Goal: Book appointment/travel/reservation

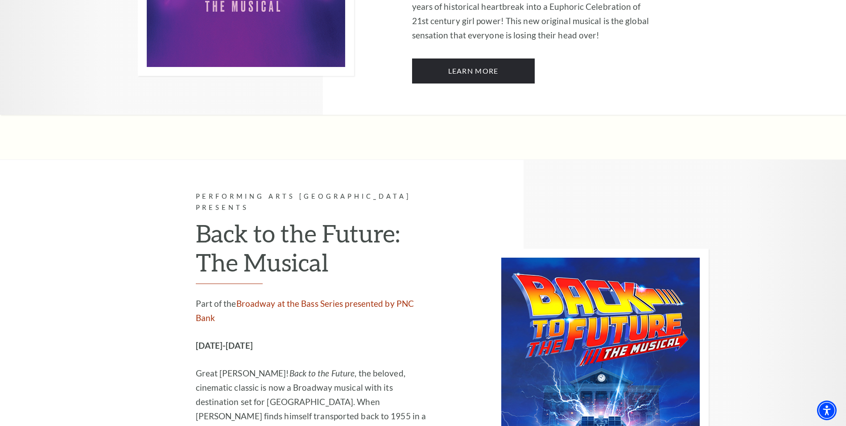
scroll to position [3167, 0]
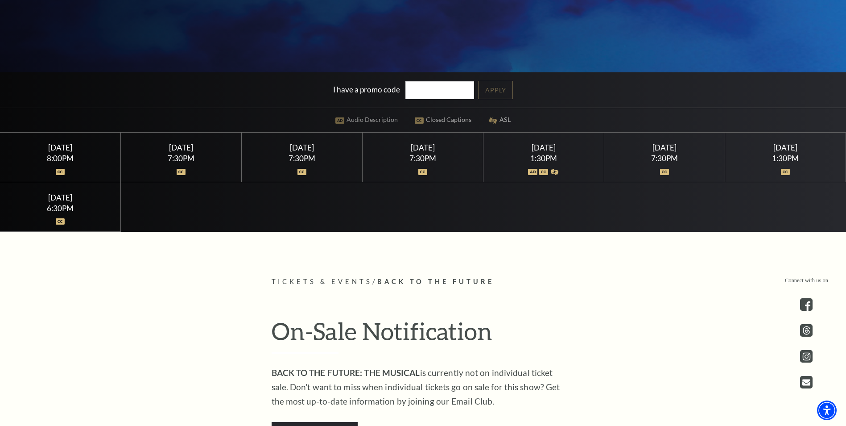
scroll to position [357, 0]
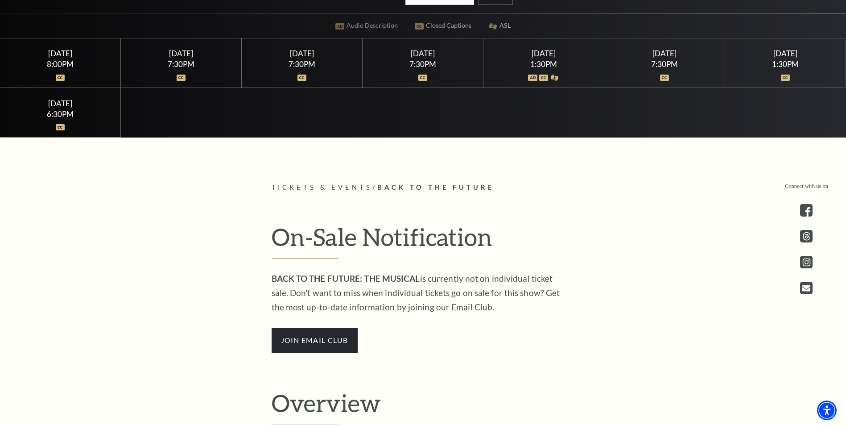
drag, startPoint x: 80, startPoint y: 74, endPoint x: 70, endPoint y: 58, distance: 19.4
click at [80, 73] on div at bounding box center [60, 72] width 99 height 9
drag, startPoint x: 70, startPoint y: 54, endPoint x: 112, endPoint y: 71, distance: 46.1
click at [70, 54] on div "[DATE]" at bounding box center [60, 53] width 99 height 9
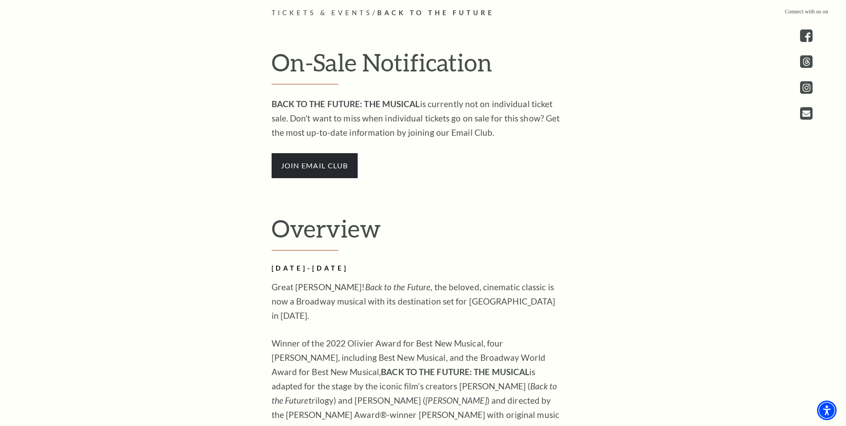
scroll to position [535, 0]
